Goal: Transaction & Acquisition: Purchase product/service

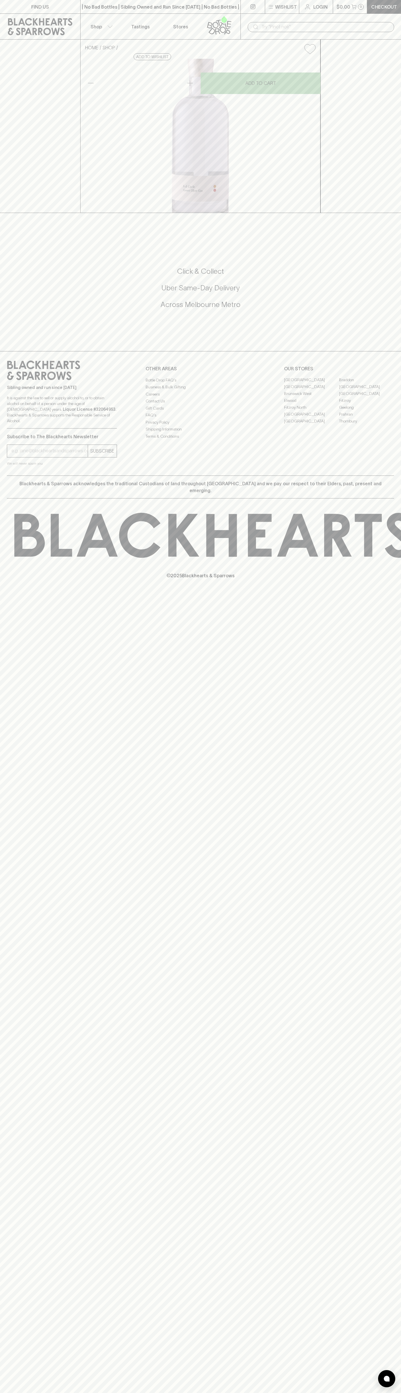
click at [310, 17] on div "​" at bounding box center [321, 27] width 161 height 26
click at [384, 317] on div "Click & Collect Uber Same-Day Delivery Across [GEOGRAPHIC_DATA] Metro" at bounding box center [200, 292] width 387 height 50
click at [75, 1393] on html "FIND US | No Bad Bottles | Sibling Owned and Run Since [DATE] | No Bad Bottles …" at bounding box center [200, 696] width 401 height 1393
click at [1, 1083] on div "FIND US | No Bad Bottles | Sibling Owned and Run Since [DATE] | No Bad Bottles …" at bounding box center [200, 696] width 401 height 1393
